Goal: Transaction & Acquisition: Purchase product/service

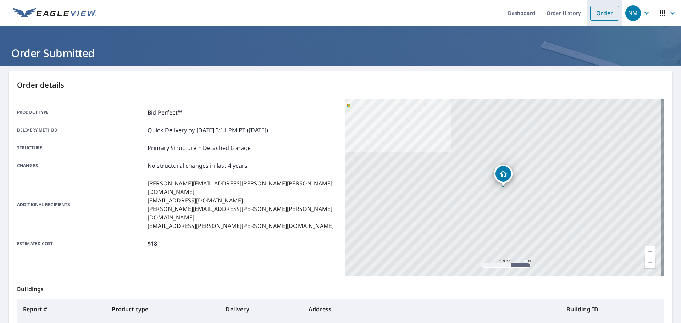
click at [610, 18] on link "Order" at bounding box center [604, 13] width 29 height 15
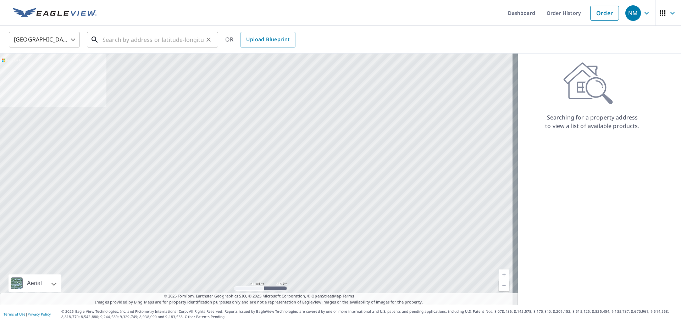
click at [158, 44] on input "text" at bounding box center [152, 40] width 101 height 20
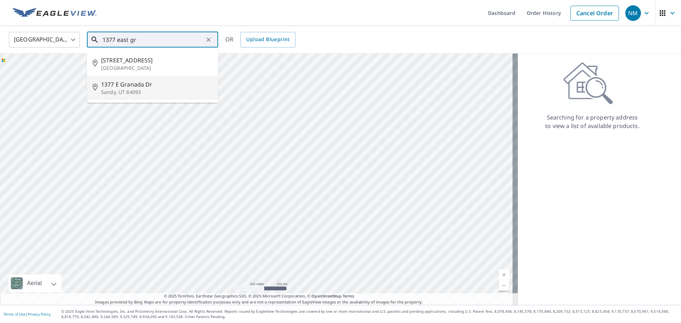
click at [168, 87] on span "1377 E Granada Dr" at bounding box center [156, 84] width 111 height 9
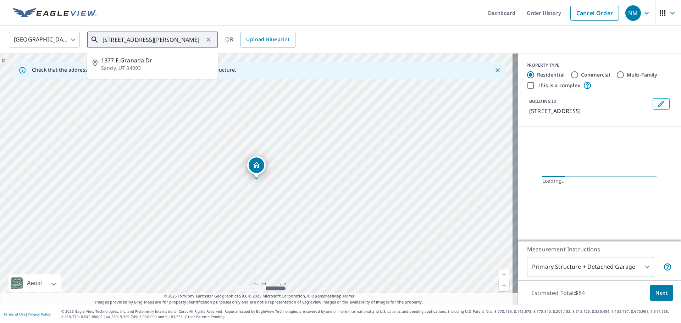
click at [171, 38] on input "[STREET_ADDRESS][PERSON_NAME]" at bounding box center [152, 40] width 101 height 20
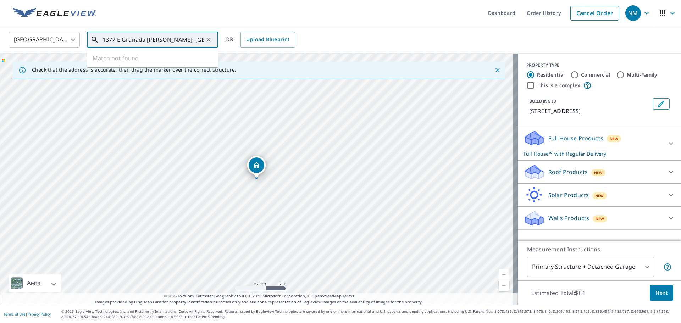
drag, startPoint x: 195, startPoint y: 35, endPoint x: 188, endPoint y: 36, distance: 6.8
click at [188, 36] on input "1377 E Granada [PERSON_NAME], [GEOGRAPHIC_DATA] 84093" at bounding box center [152, 40] width 101 height 20
drag, startPoint x: 198, startPoint y: 40, endPoint x: 155, endPoint y: 40, distance: 42.9
click at [155, 40] on input "1377 E Granada [PERSON_NAME], [GEOGRAPHIC_DATA] 84093" at bounding box center [152, 40] width 101 height 20
click at [149, 61] on span "1377 Granada Dr" at bounding box center [156, 60] width 111 height 9
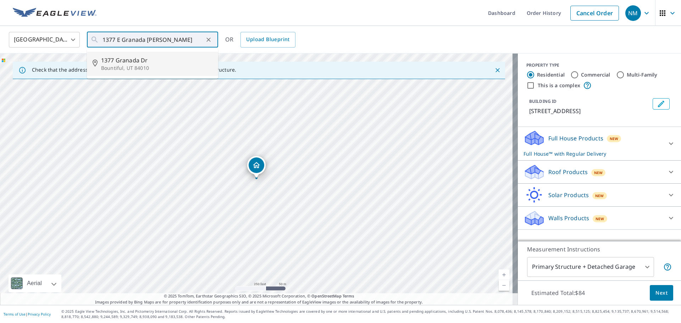
type input "1377 Granada Dr [PERSON_NAME], UT 84010"
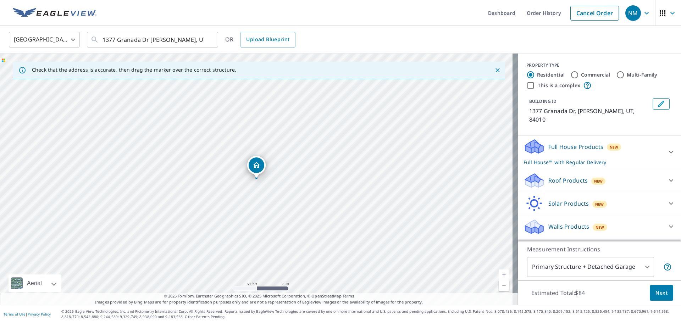
click at [564, 176] on p "Roof Products" at bounding box center [567, 180] width 39 height 9
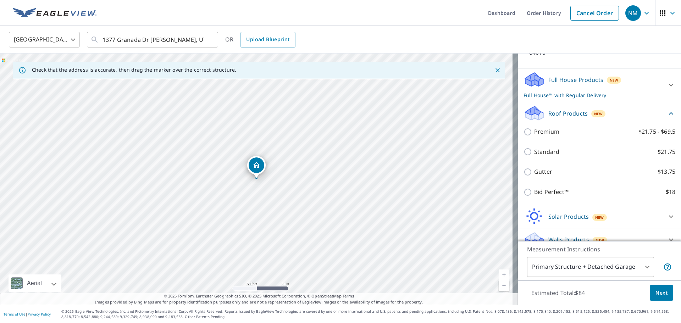
scroll to position [69, 0]
click at [548, 186] on p "Bid Perfect™" at bounding box center [551, 190] width 34 height 9
click at [534, 186] on input "Bid Perfect™ $18" at bounding box center [528, 190] width 11 height 9
checkbox input "true"
checkbox input "false"
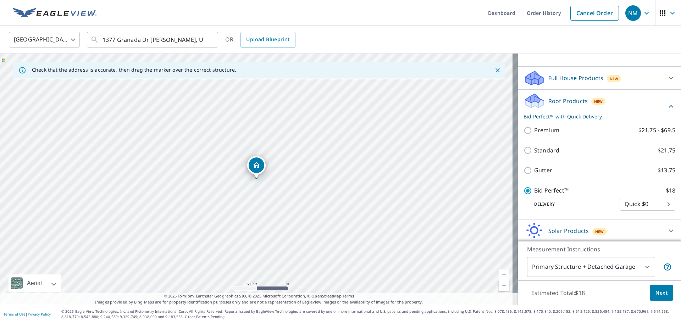
click at [657, 295] on span "Next" at bounding box center [661, 293] width 12 height 9
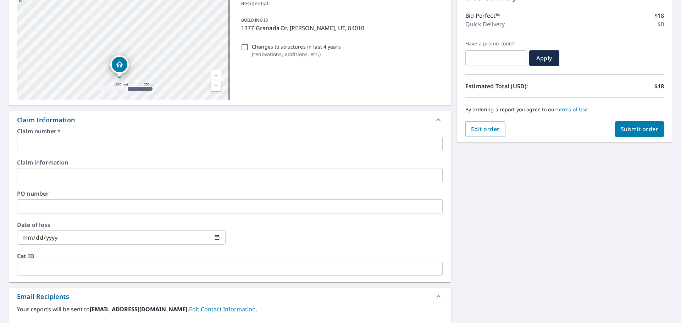
scroll to position [106, 0]
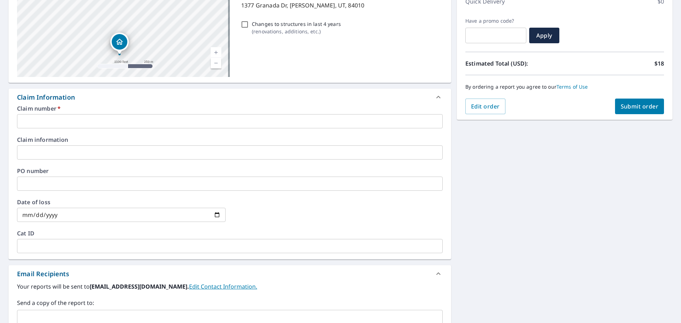
click at [104, 245] on input "text" at bounding box center [230, 246] width 426 height 14
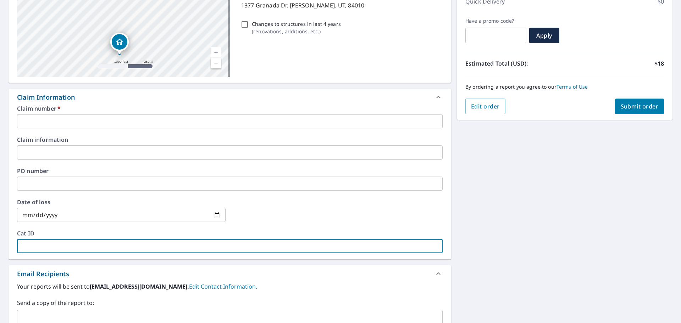
click at [49, 315] on input "text" at bounding box center [224, 319] width 409 height 13
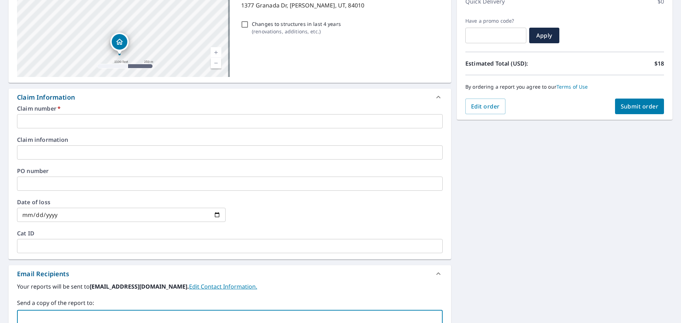
paste input "[EMAIL_ADDRESS][DOMAIN_NAME]"
type input "[EMAIL_ADDRESS][DOMAIN_NAME]"
checkbox input "true"
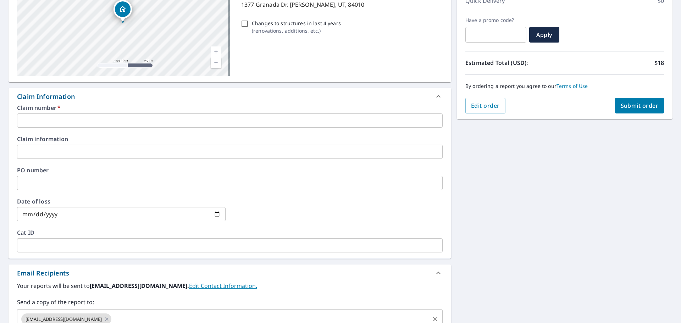
click at [176, 320] on input "text" at bounding box center [270, 318] width 316 height 13
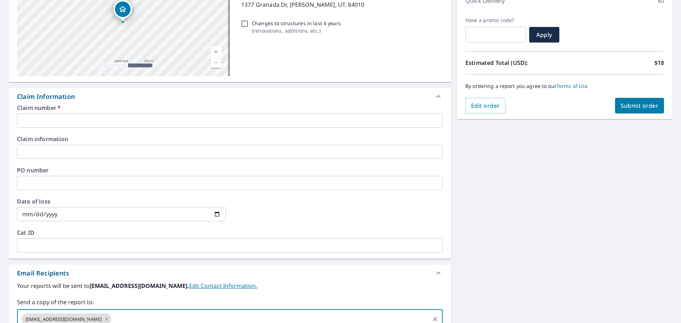
paste input "[PERSON_NAME][EMAIL_ADDRESS][PERSON_NAME][PERSON_NAME][DOMAIN_NAME]"
type input "[PERSON_NAME][EMAIL_ADDRESS][PERSON_NAME][PERSON_NAME][DOMAIN_NAME]"
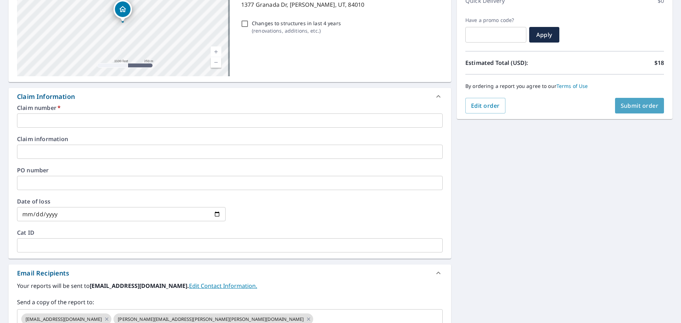
click at [650, 107] on span "Submit order" at bounding box center [640, 106] width 38 height 8
checkbox input "true"
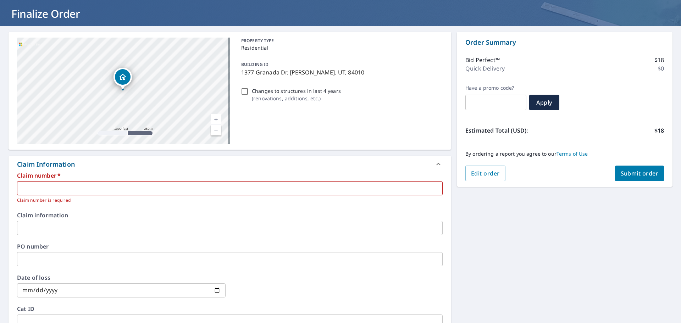
scroll to position [36, 0]
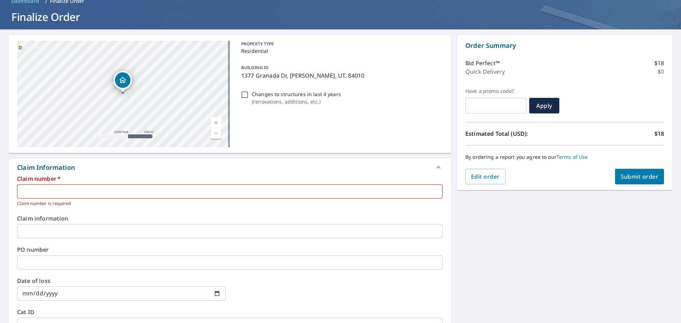
click at [92, 186] on input "text" at bounding box center [230, 191] width 426 height 14
type input "O"
checkbox input "true"
type input "OG"
checkbox input "true"
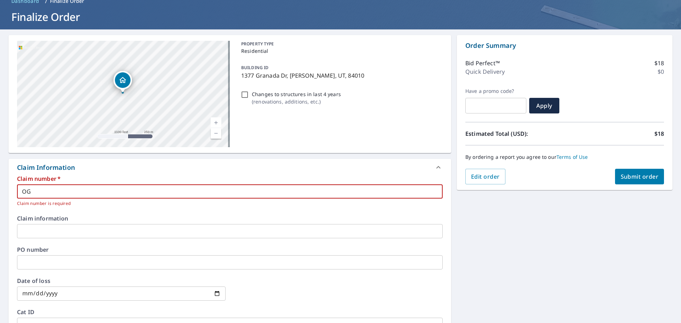
type input "OGD"
checkbox input "true"
type input "OGD"
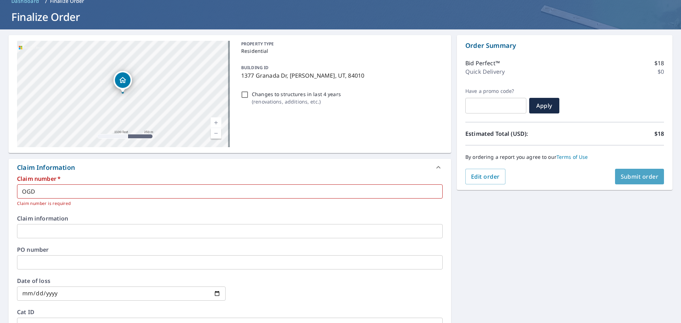
click at [623, 182] on button "Submit order" at bounding box center [639, 177] width 49 height 16
checkbox input "true"
